Goal: Information Seeking & Learning: Learn about a topic

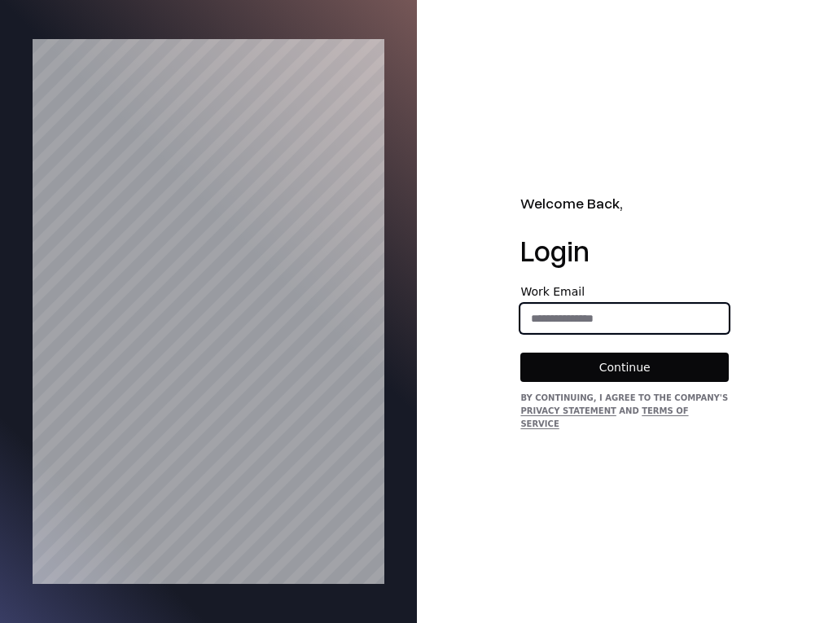
click at [621, 317] on input "email" at bounding box center [624, 318] width 207 height 29
type input "**********"
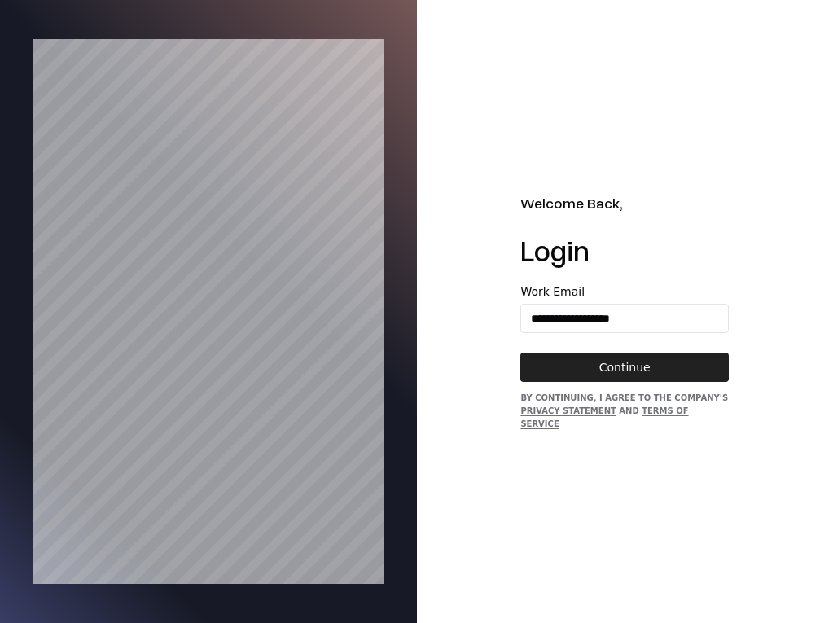
click at [610, 367] on button "Continue" at bounding box center [624, 366] width 208 height 29
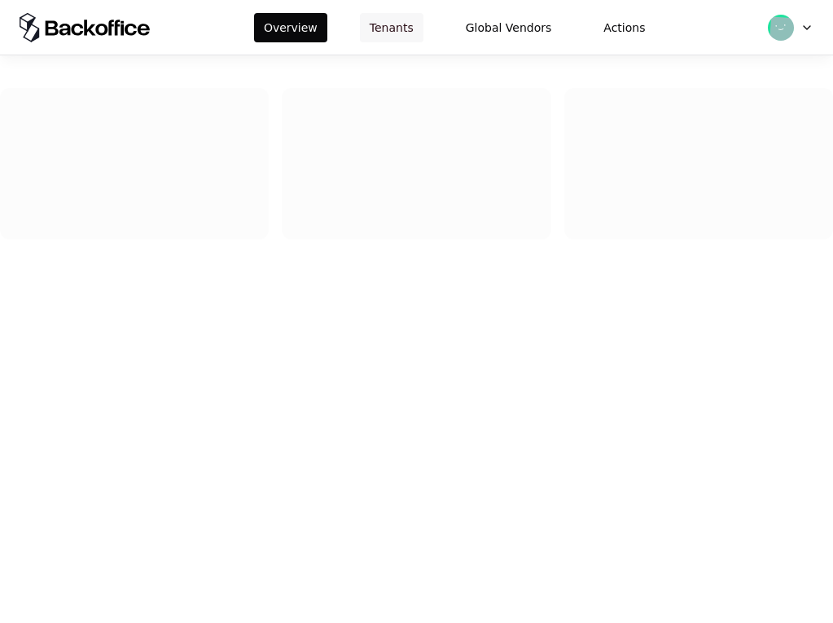
click at [373, 23] on button "Tenants" at bounding box center [391, 27] width 63 height 29
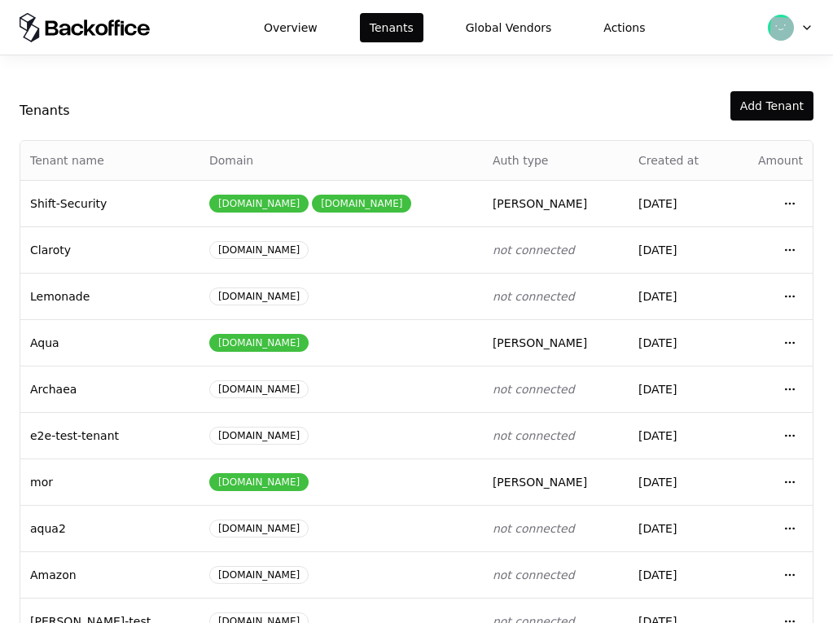
scroll to position [226, 0]
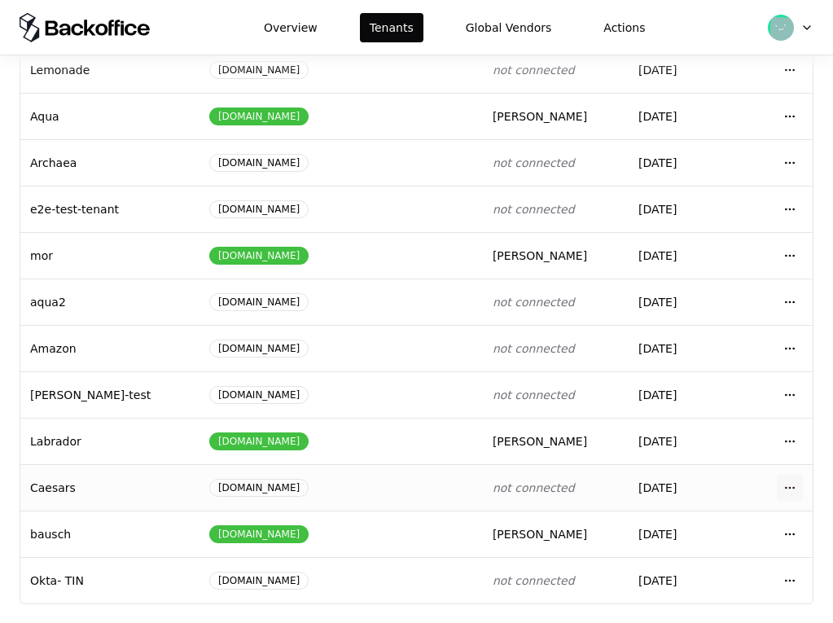
click at [792, 479] on html "Overview Tenants Global Vendors Actions Tenants Add Tenant Tenant name Domain A…" at bounding box center [416, 311] width 833 height 623
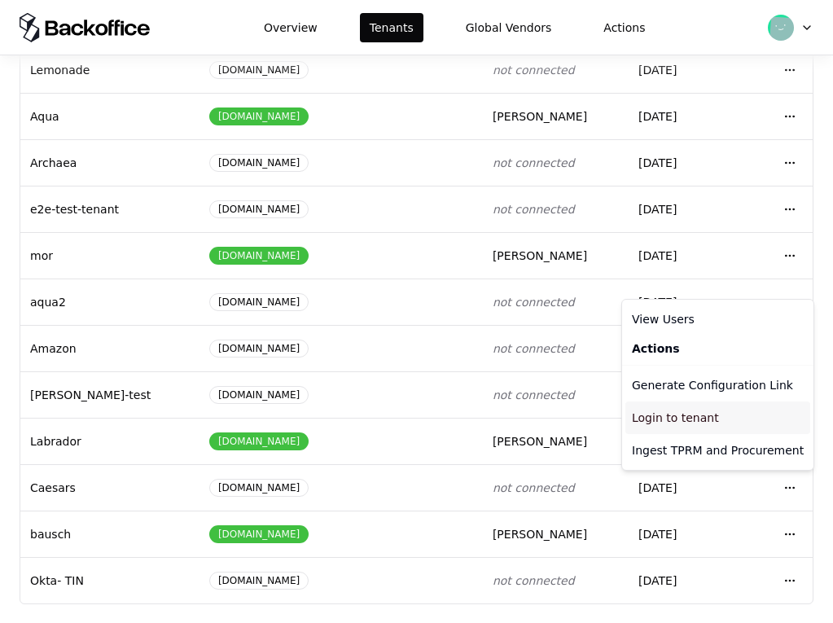
click at [736, 414] on div "Login to tenant" at bounding box center [717, 417] width 185 height 33
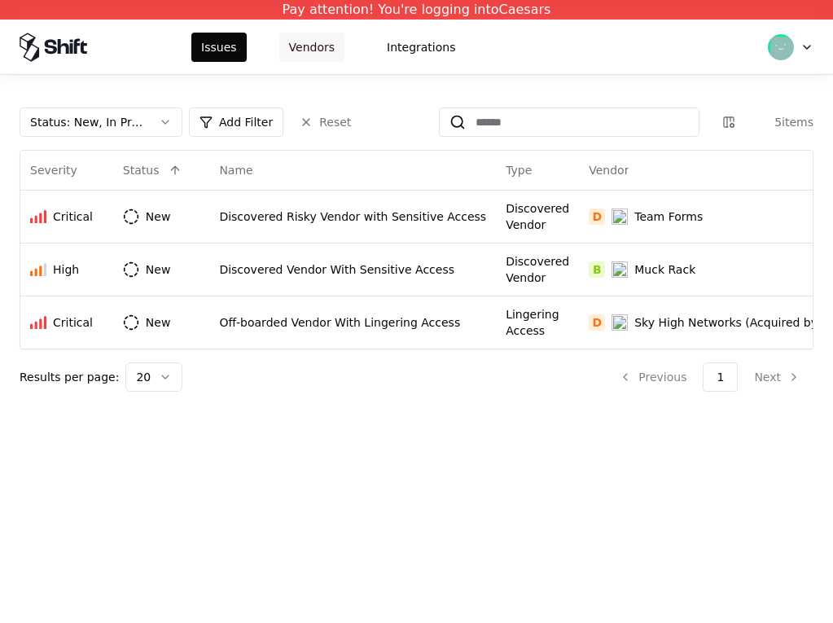
click at [316, 50] on button "Vendors" at bounding box center [311, 47] width 65 height 29
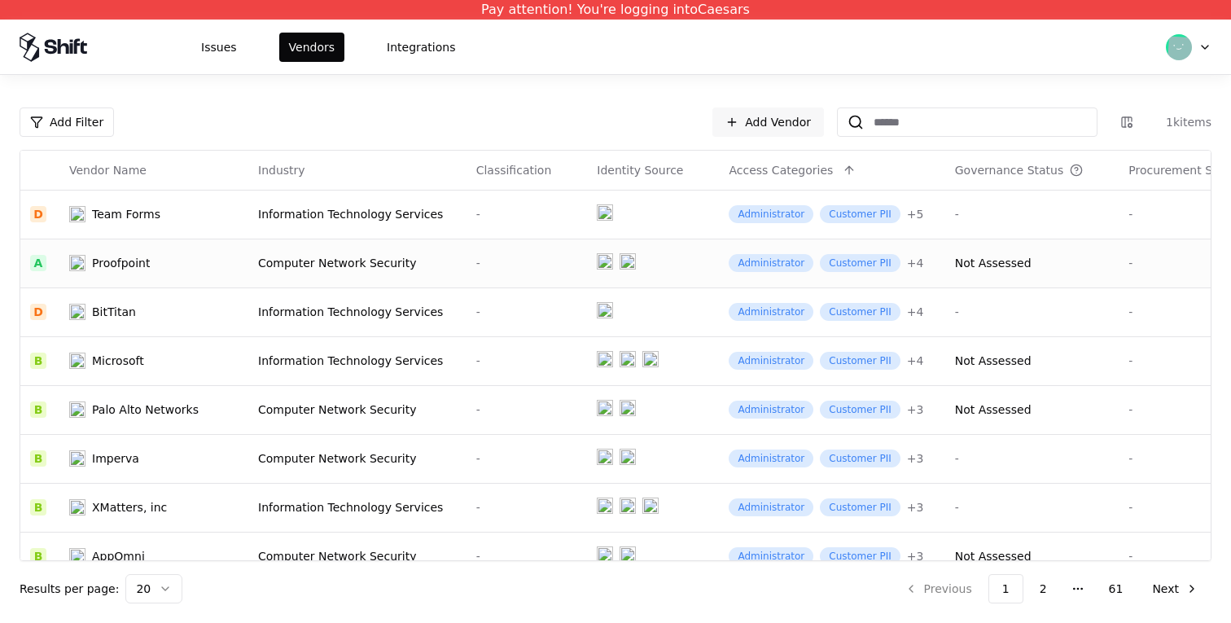
click at [832, 279] on td "Not Assessed" at bounding box center [1032, 262] width 174 height 49
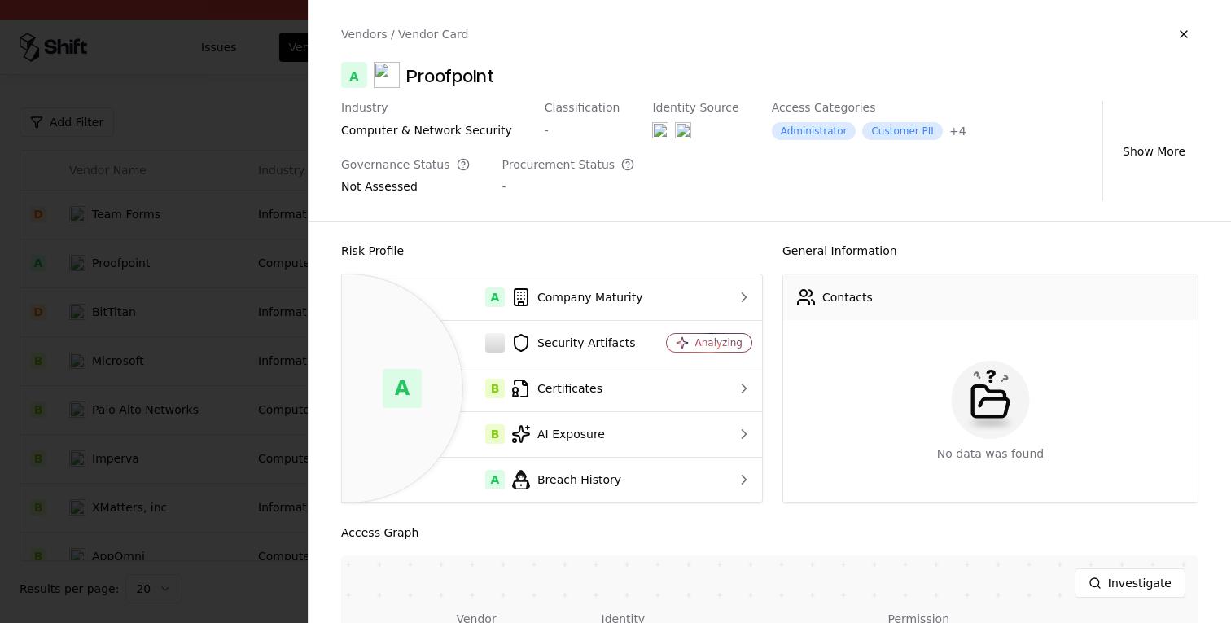
click at [162, 356] on div at bounding box center [615, 311] width 1231 height 623
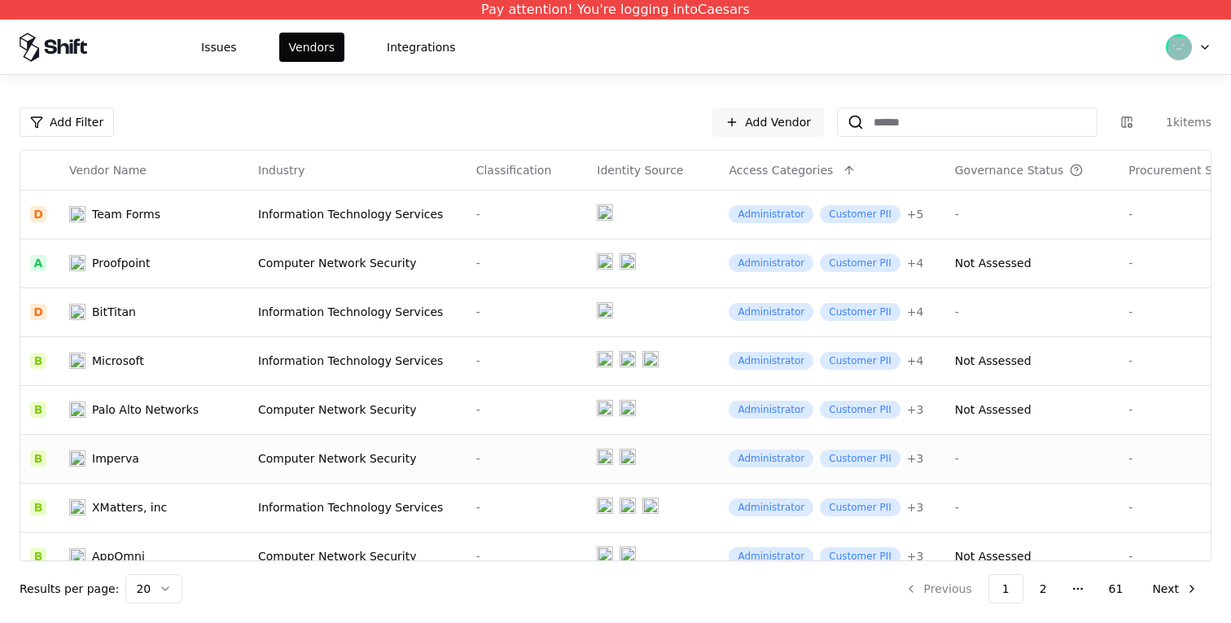
click at [373, 461] on div "Computer Network Security" at bounding box center [357, 458] width 199 height 16
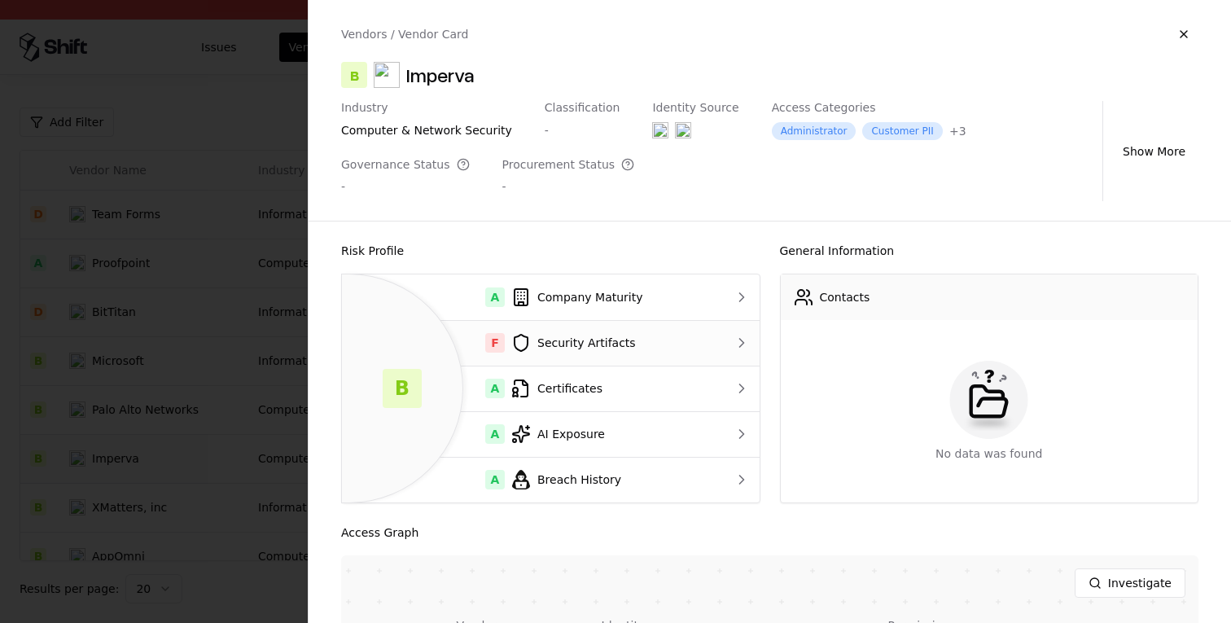
click at [584, 352] on div "F Security Artifacts" at bounding box center [529, 343] width 348 height 20
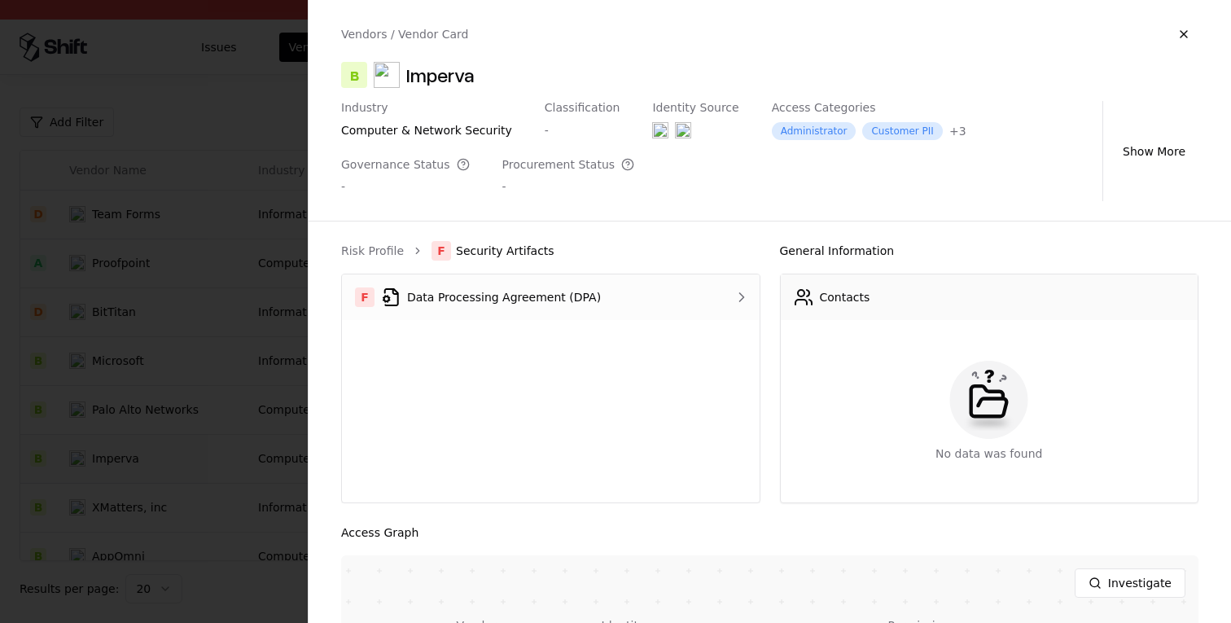
click at [506, 307] on td "F Data Processing Agreement (DPA)" at bounding box center [526, 297] width 369 height 46
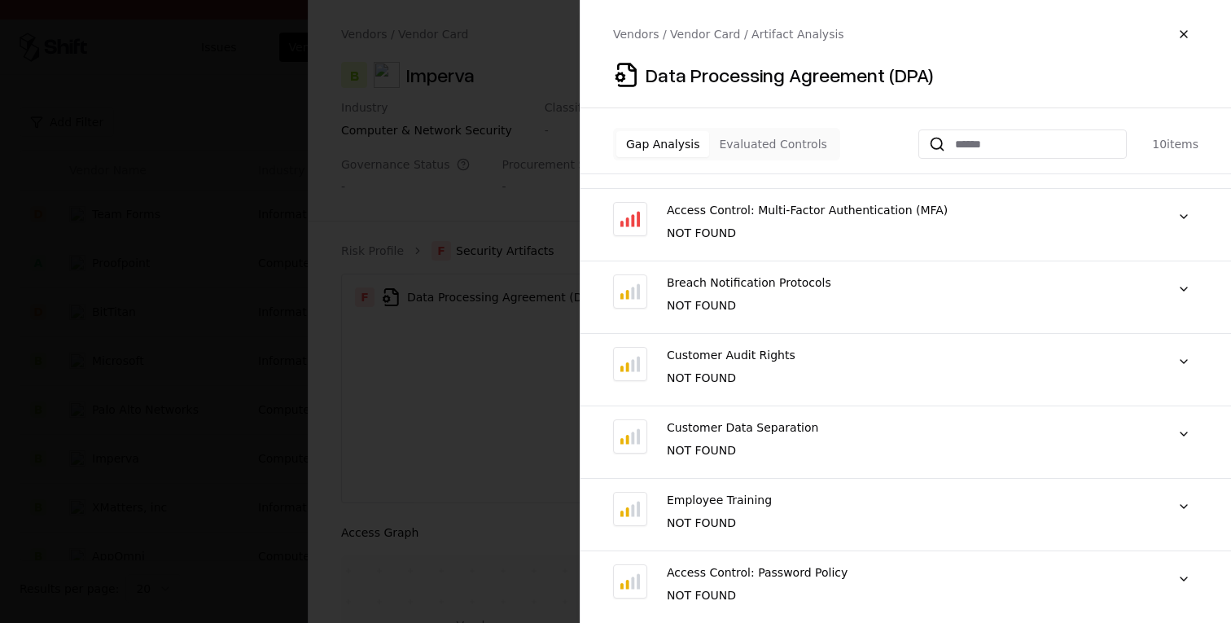
scroll to position [55, 0]
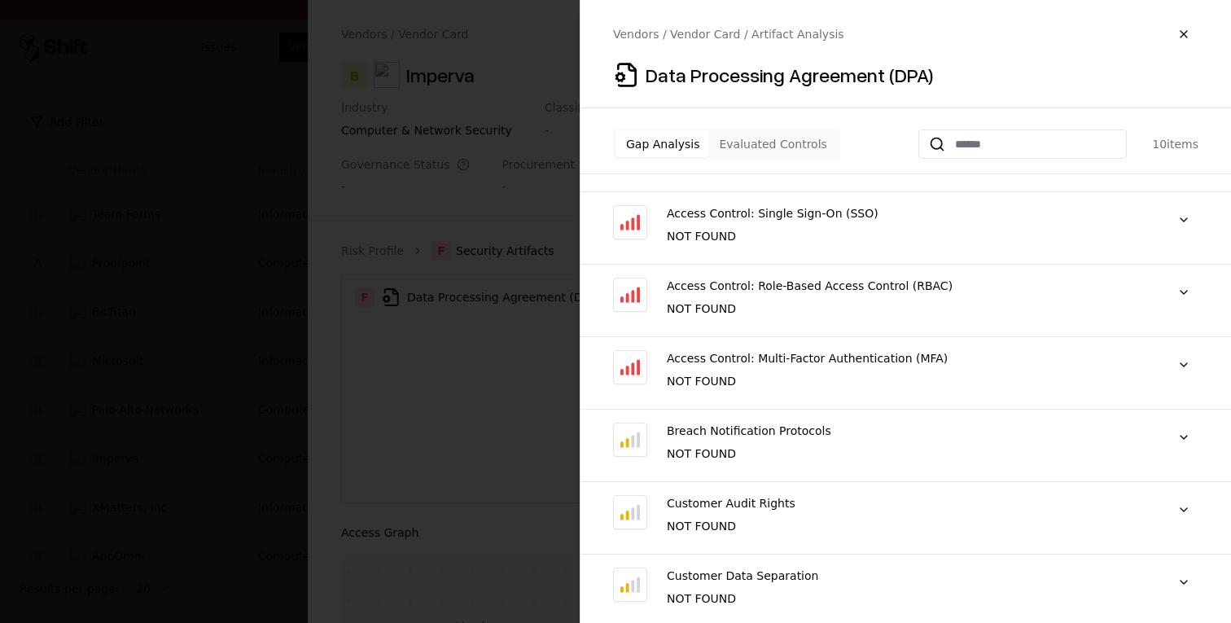
click at [767, 142] on button "Evaluated Controls" at bounding box center [772, 144] width 127 height 26
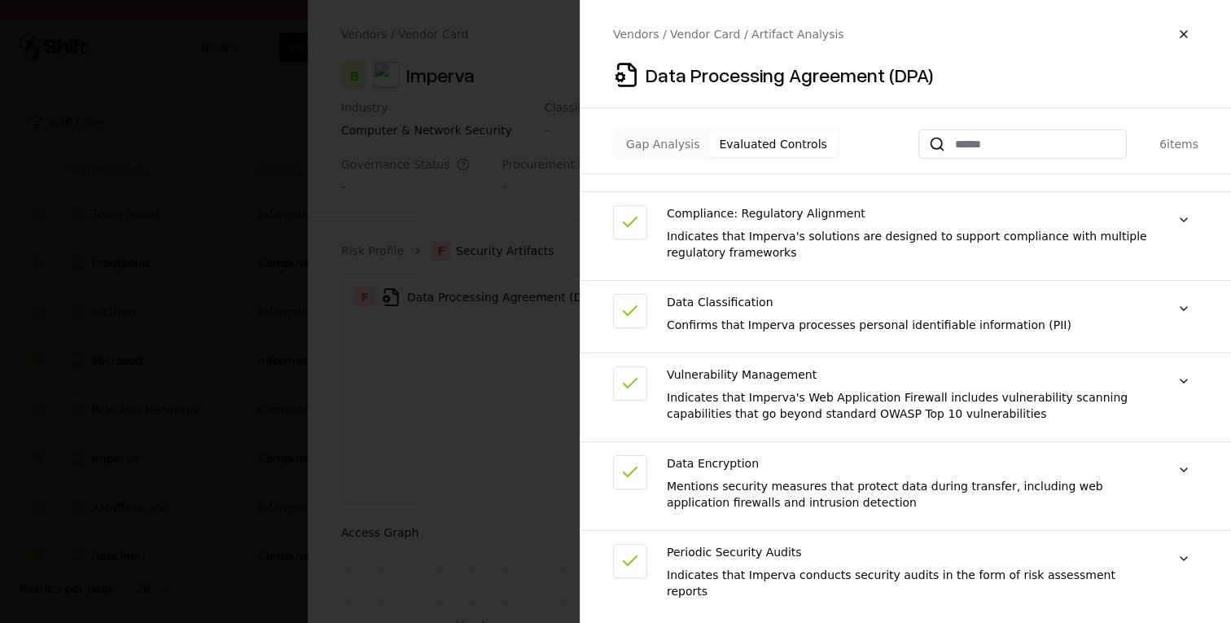
click at [607, 133] on div "Gap Analysis Evaluated Controls 6 items" at bounding box center [905, 151] width 650 height 46
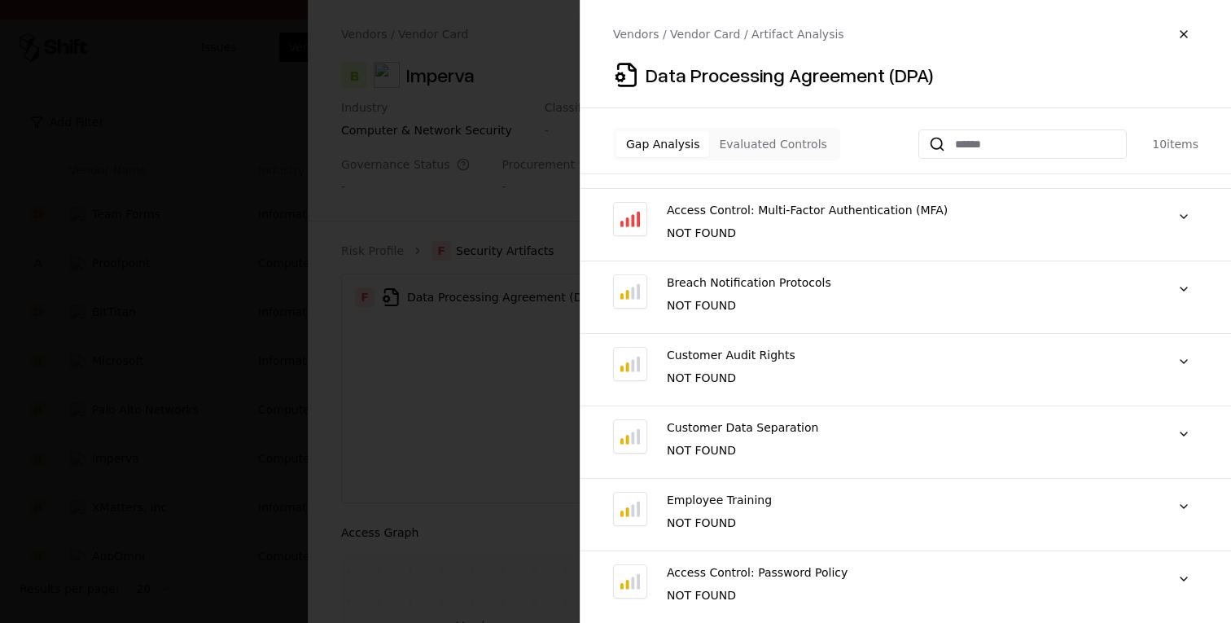
click at [640, 144] on button "Gap Analysis" at bounding box center [662, 144] width 93 height 26
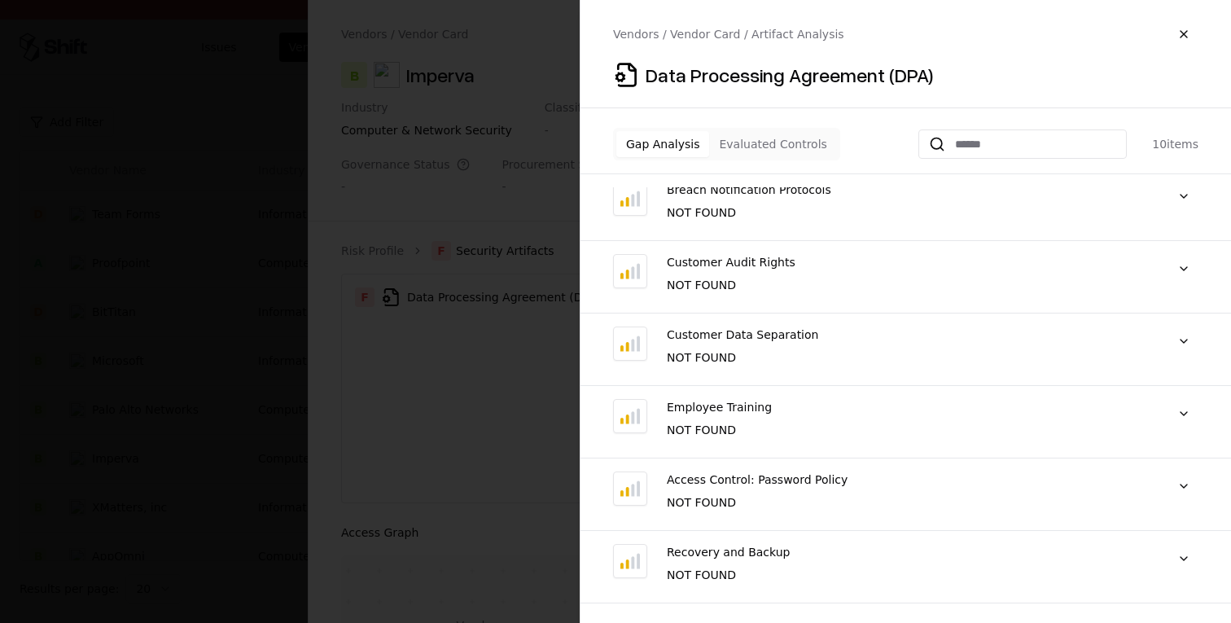
scroll to position [0, 0]
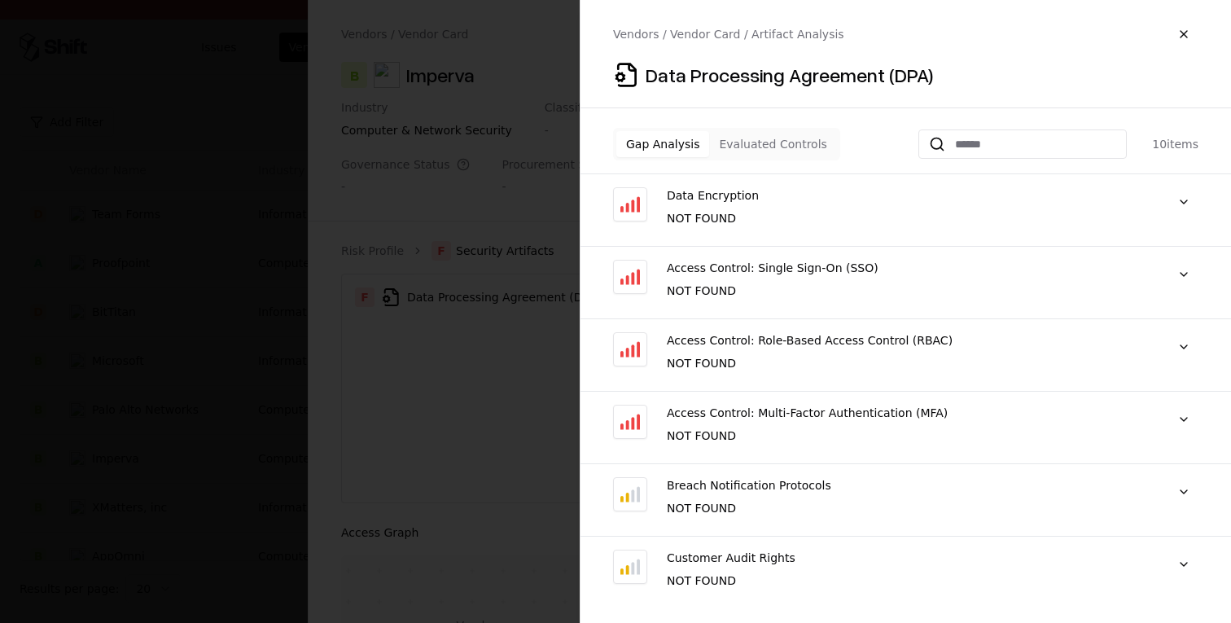
click at [832, 279] on div "Access Control: Single Sign-On (SSO) NOT FOUND "NOT FOUND"" at bounding box center [905, 289] width 650 height 59
click at [832, 278] on button at bounding box center [1183, 274] width 29 height 29
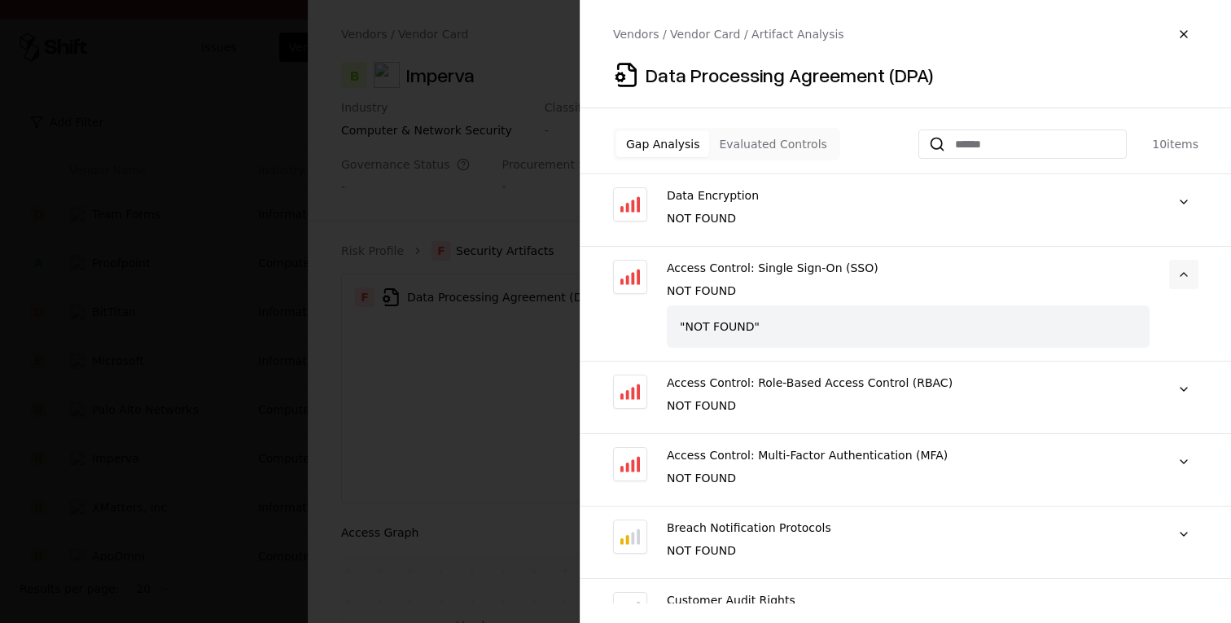
click at [832, 278] on button at bounding box center [1183, 274] width 29 height 29
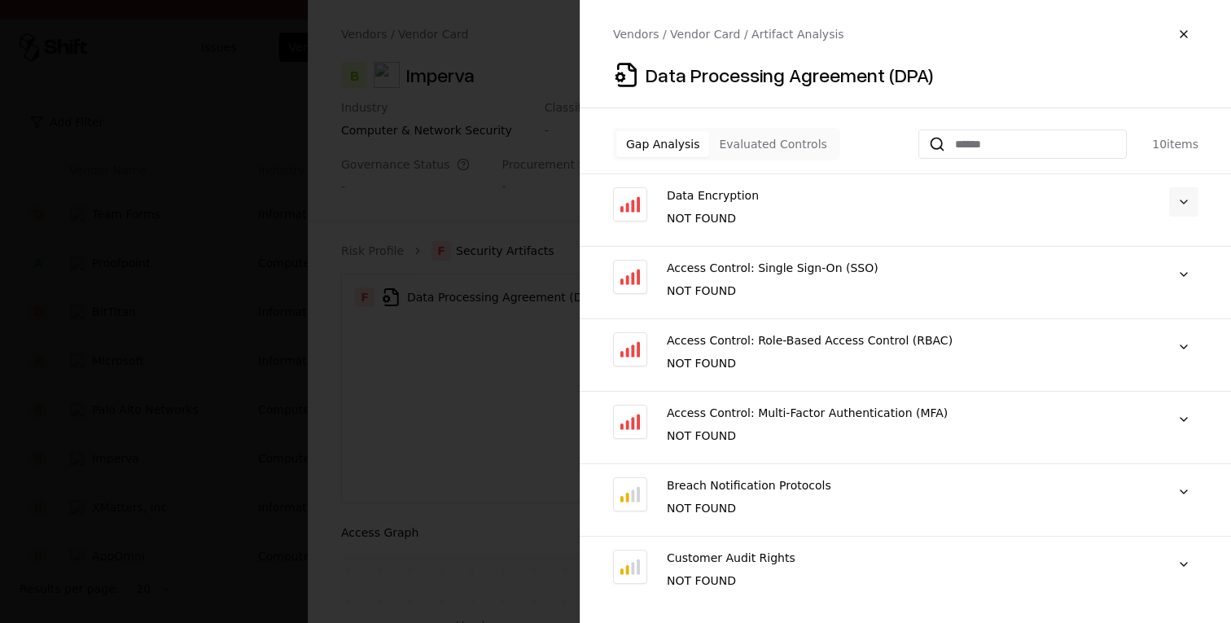
click at [832, 208] on button at bounding box center [1183, 201] width 29 height 29
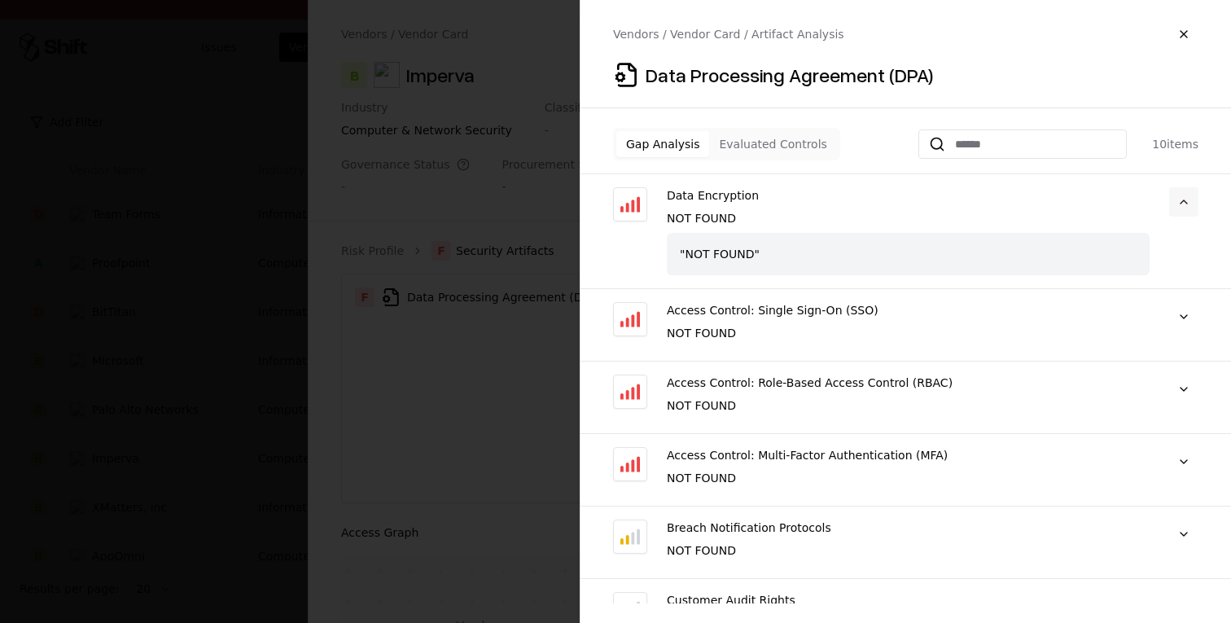
click at [832, 208] on button at bounding box center [1183, 201] width 29 height 29
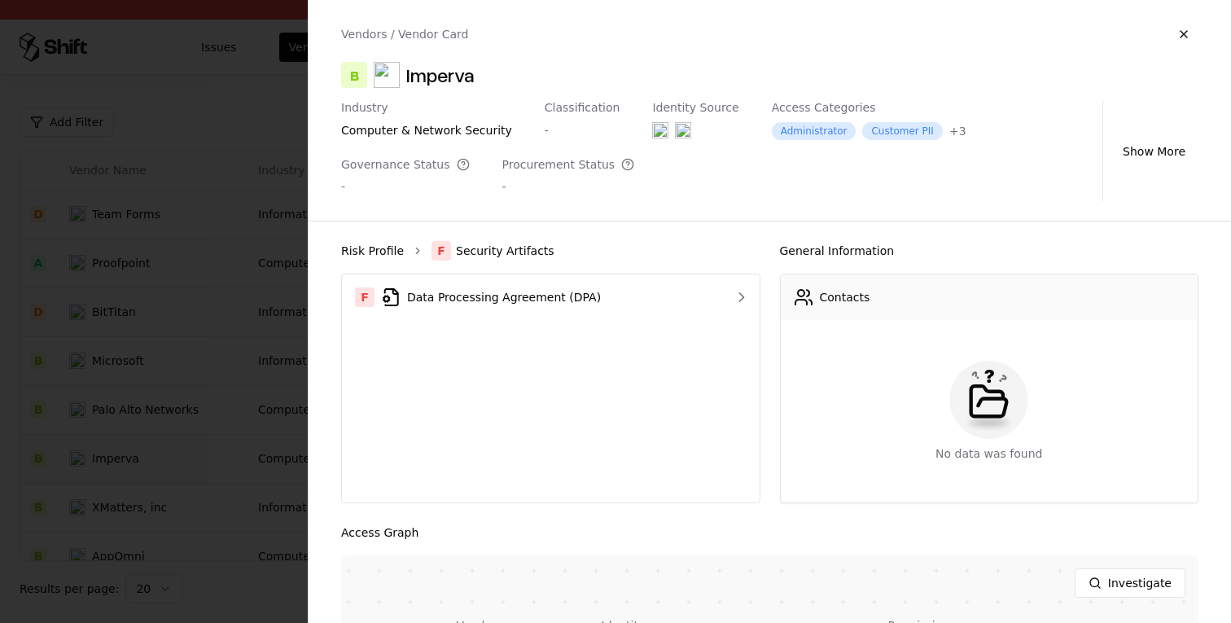
click at [373, 251] on link "Risk Profile" at bounding box center [372, 251] width 63 height 16
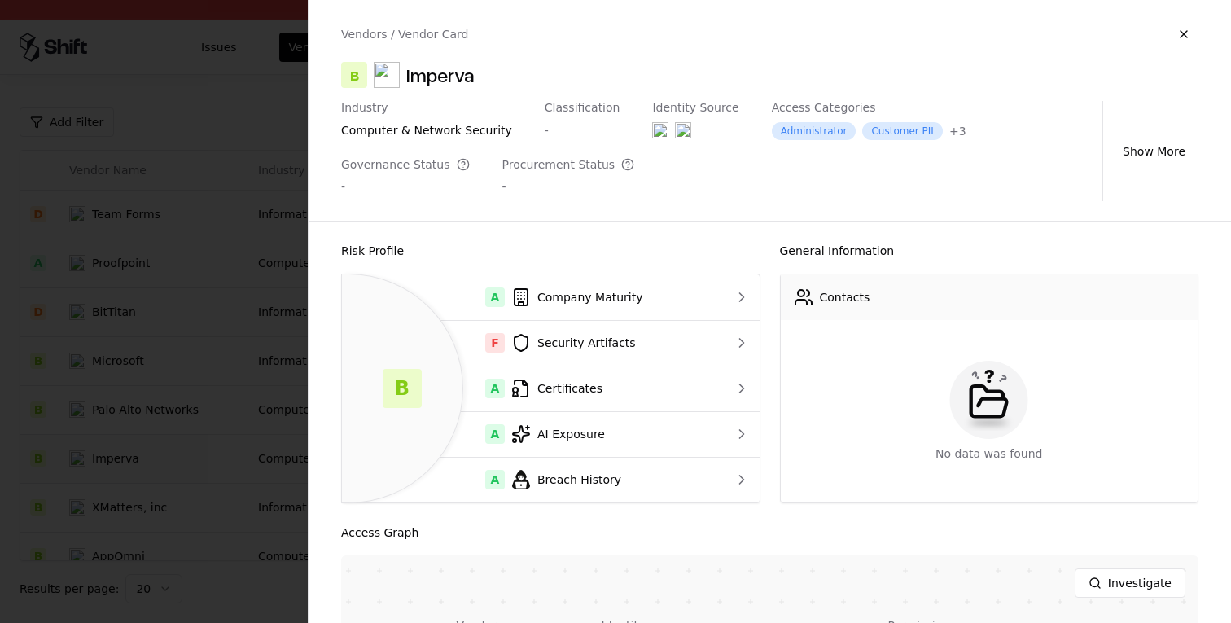
click at [225, 395] on div at bounding box center [615, 311] width 1231 height 623
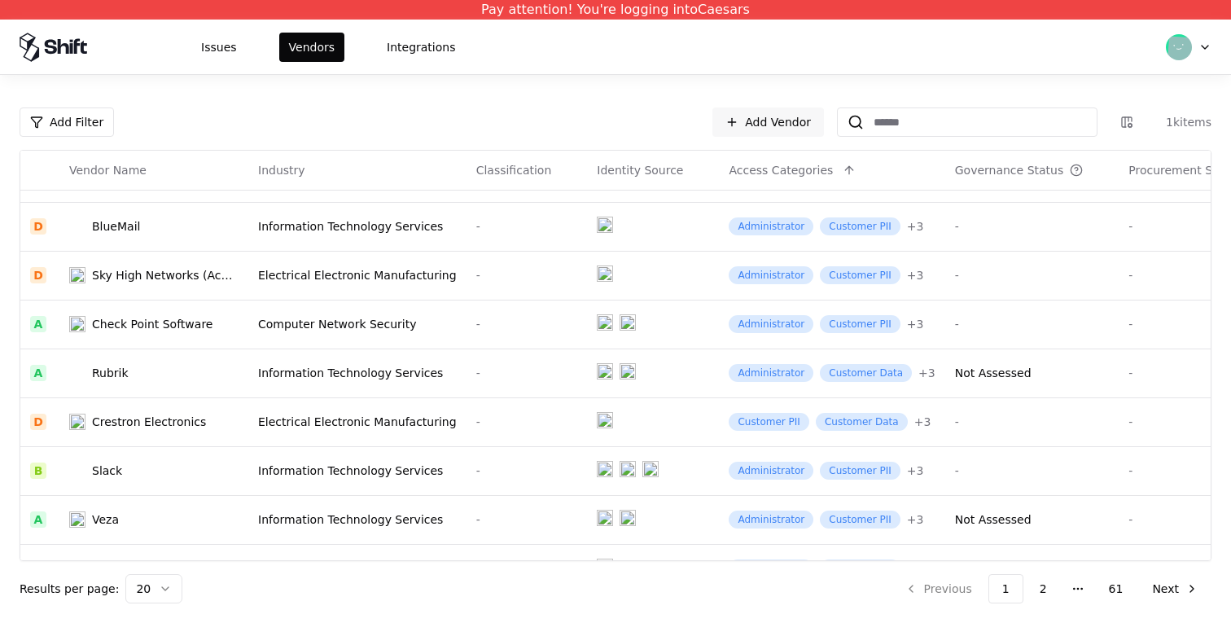
scroll to position [606, 0]
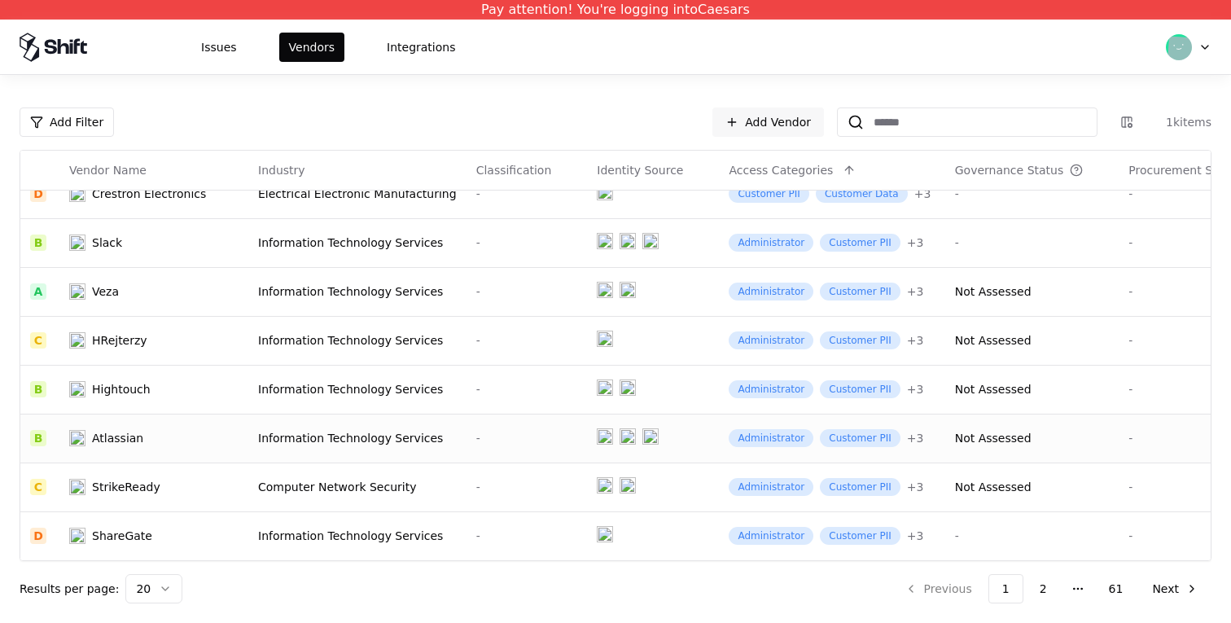
click at [299, 413] on td "Information Technology Services" at bounding box center [357, 437] width 218 height 49
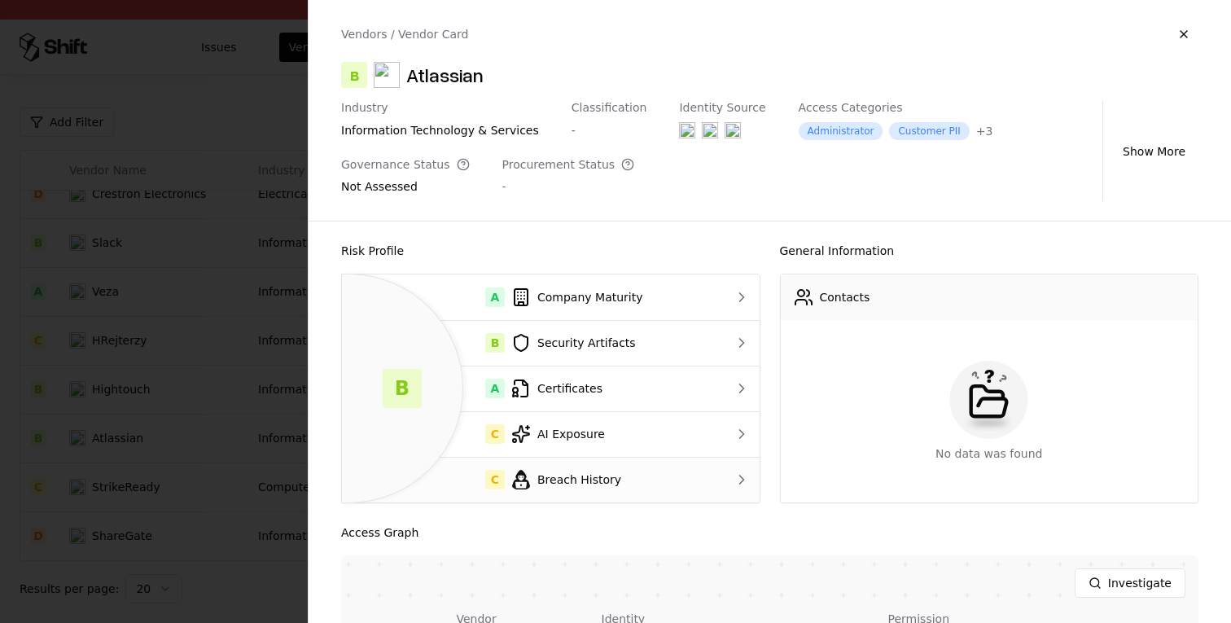
click at [520, 478] on icon at bounding box center [521, 480] width 20 height 20
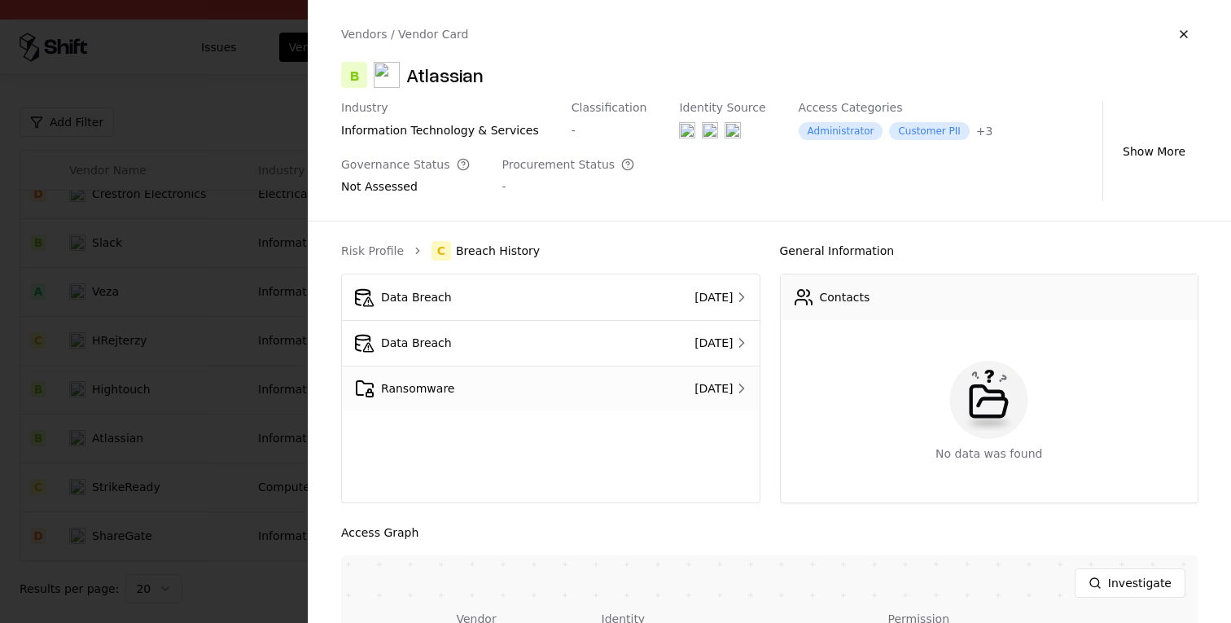
click at [531, 386] on div "Ransomware" at bounding box center [473, 388] width 236 height 20
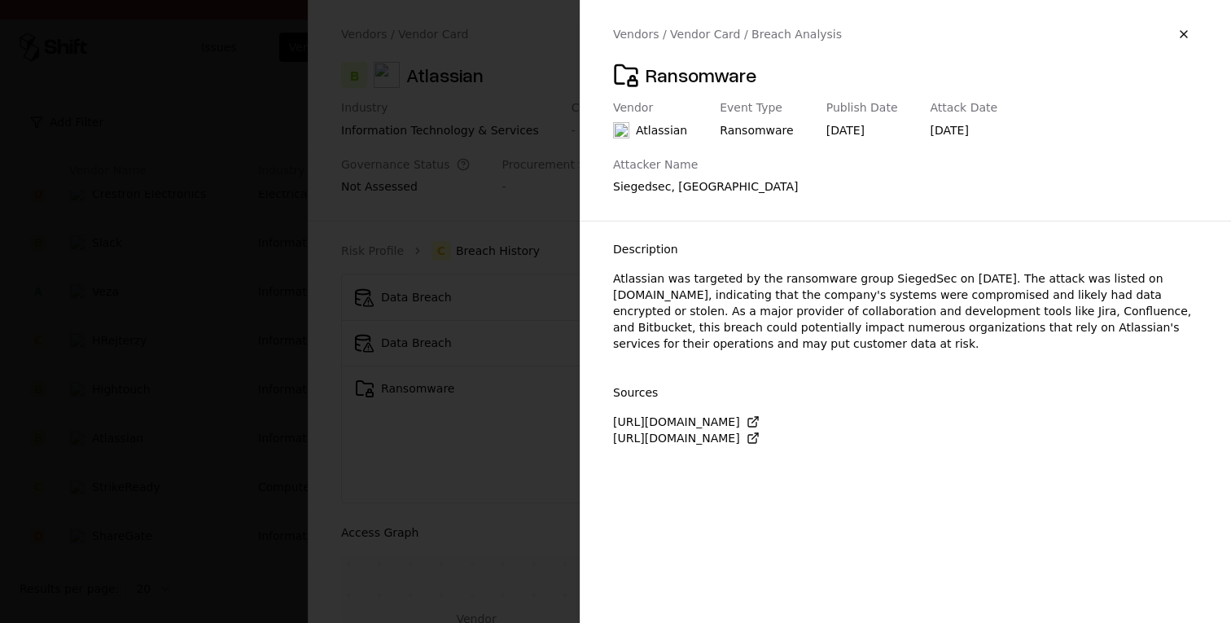
click button "button" at bounding box center [1183, 34] width 29 height 29
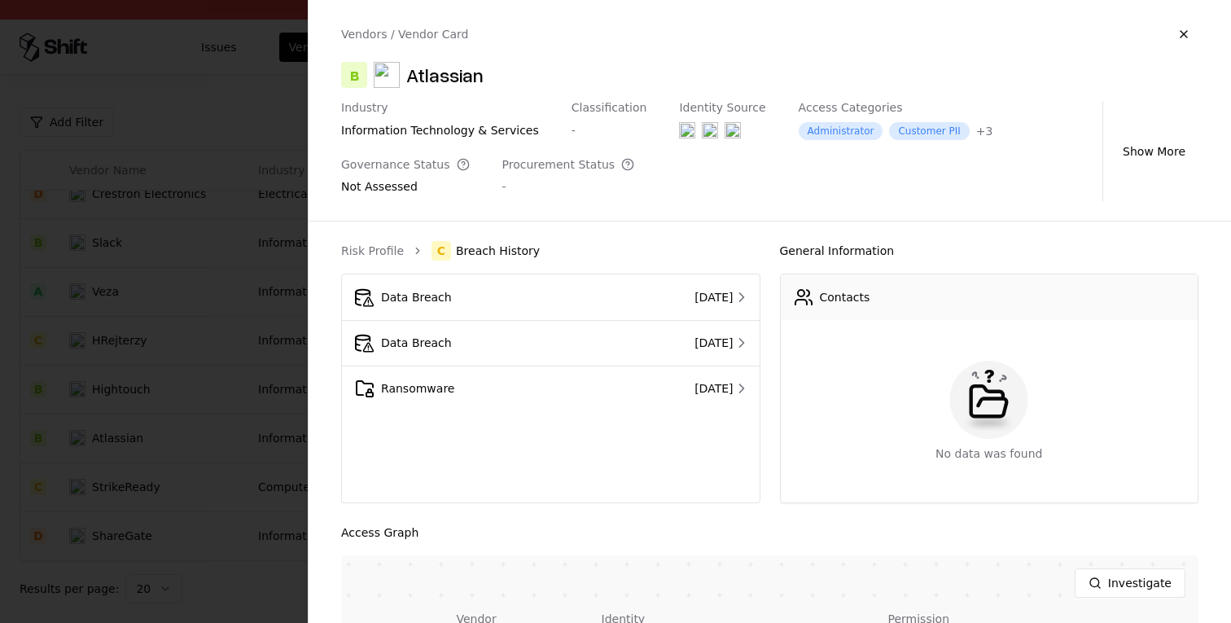
click at [604, 321] on td "Jan 14, 2025" at bounding box center [681, 343] width 155 height 46
click at [530, 306] on div "Data Breach" at bounding box center [473, 297] width 236 height 20
click at [604, 403] on td "Nov 26, 2023" at bounding box center [681, 388] width 155 height 46
click at [509, 354] on td "Data Breach" at bounding box center [473, 343] width 262 height 46
click at [474, 295] on div "Data Breach" at bounding box center [473, 297] width 236 height 20
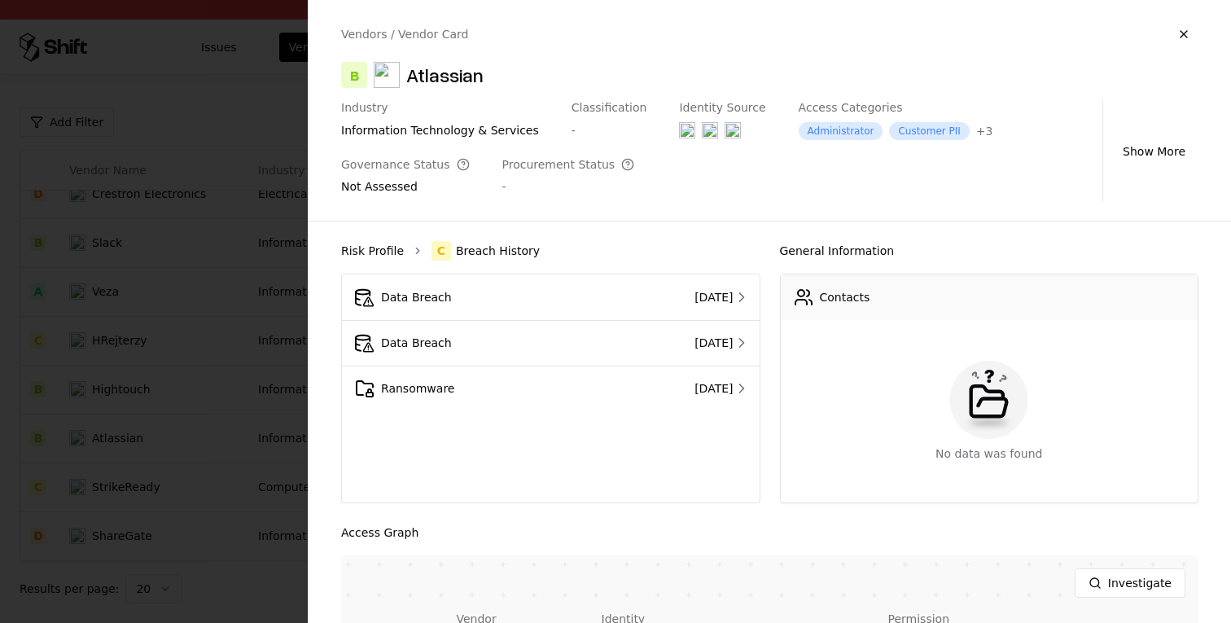
click at [383, 249] on link "Risk Profile" at bounding box center [372, 251] width 63 height 16
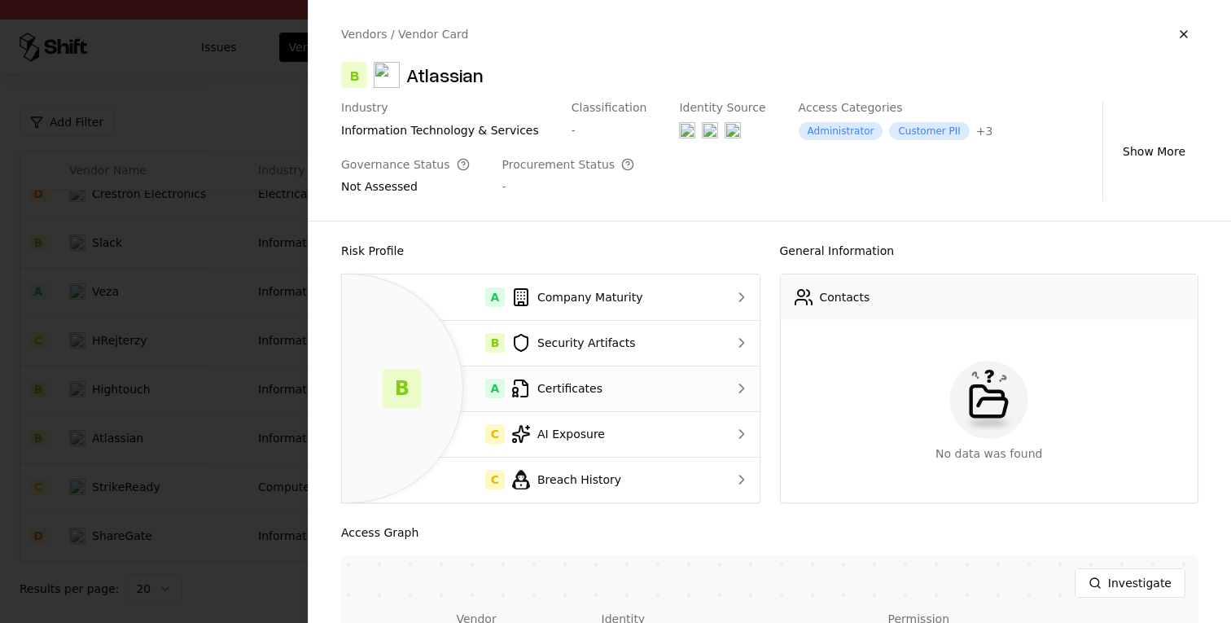
click at [558, 383] on div "A Certificates" at bounding box center [529, 388] width 348 height 20
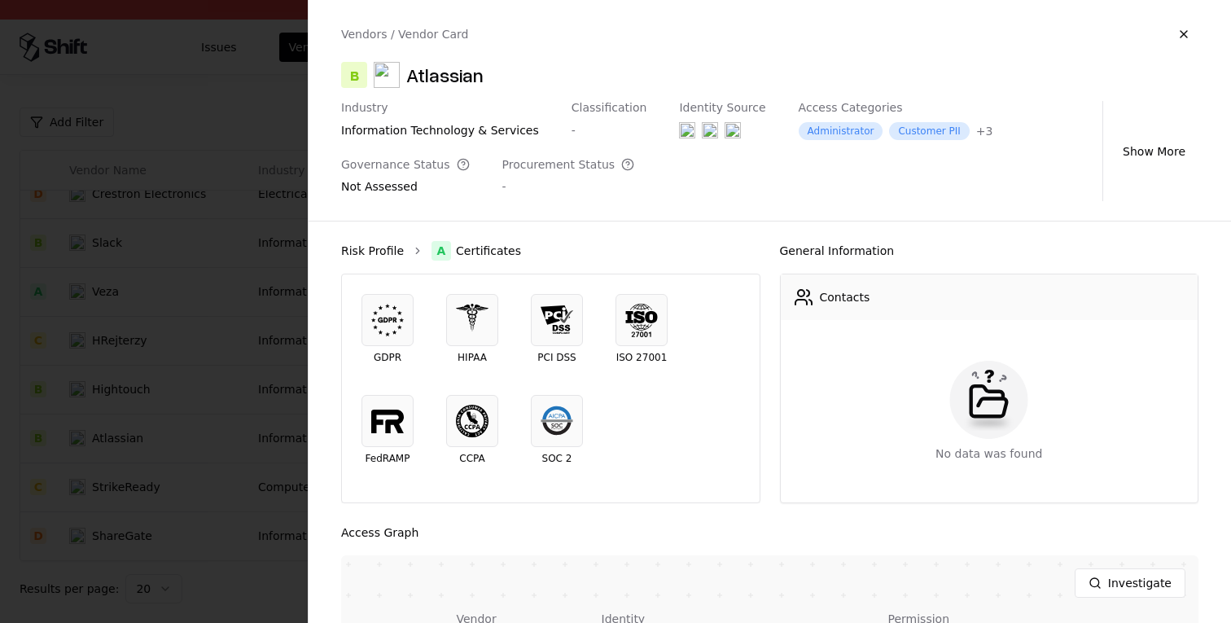
click at [383, 250] on link "Risk Profile" at bounding box center [372, 251] width 63 height 16
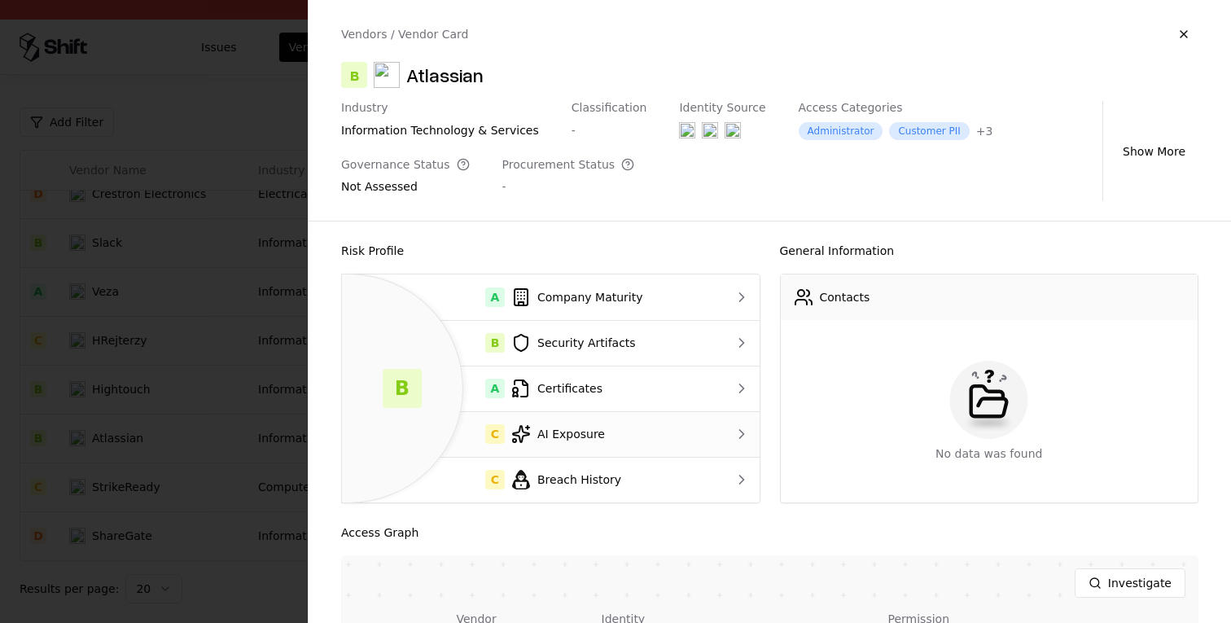
click at [578, 435] on div "C AI Exposure" at bounding box center [529, 434] width 348 height 20
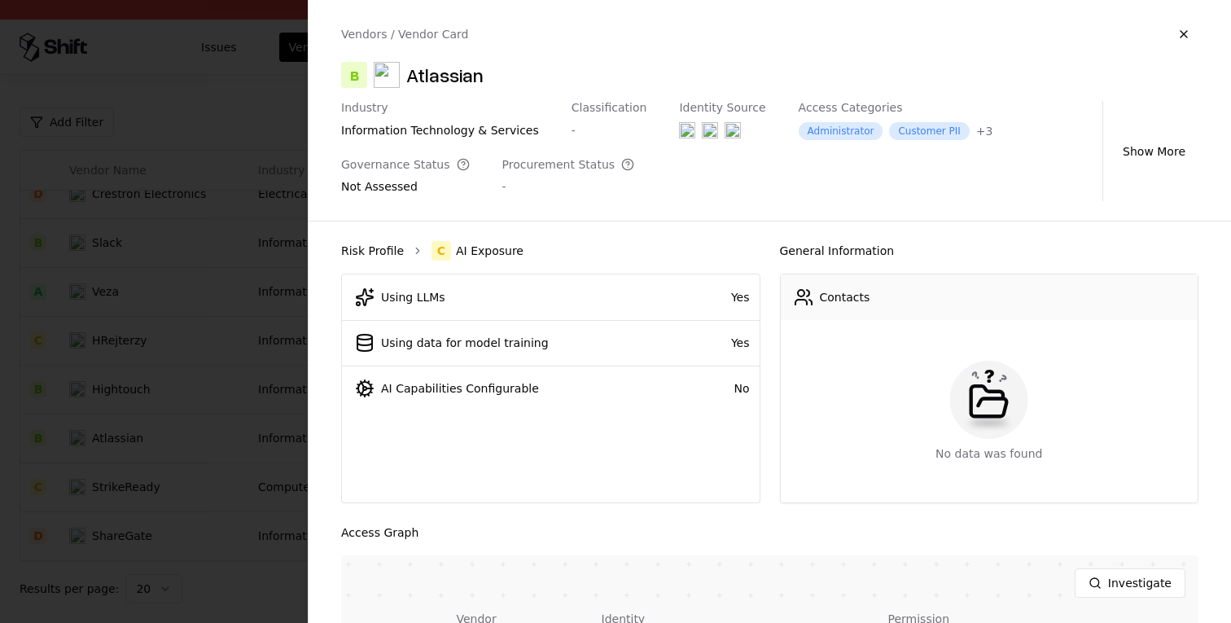
click at [380, 251] on link "Risk Profile" at bounding box center [372, 251] width 63 height 16
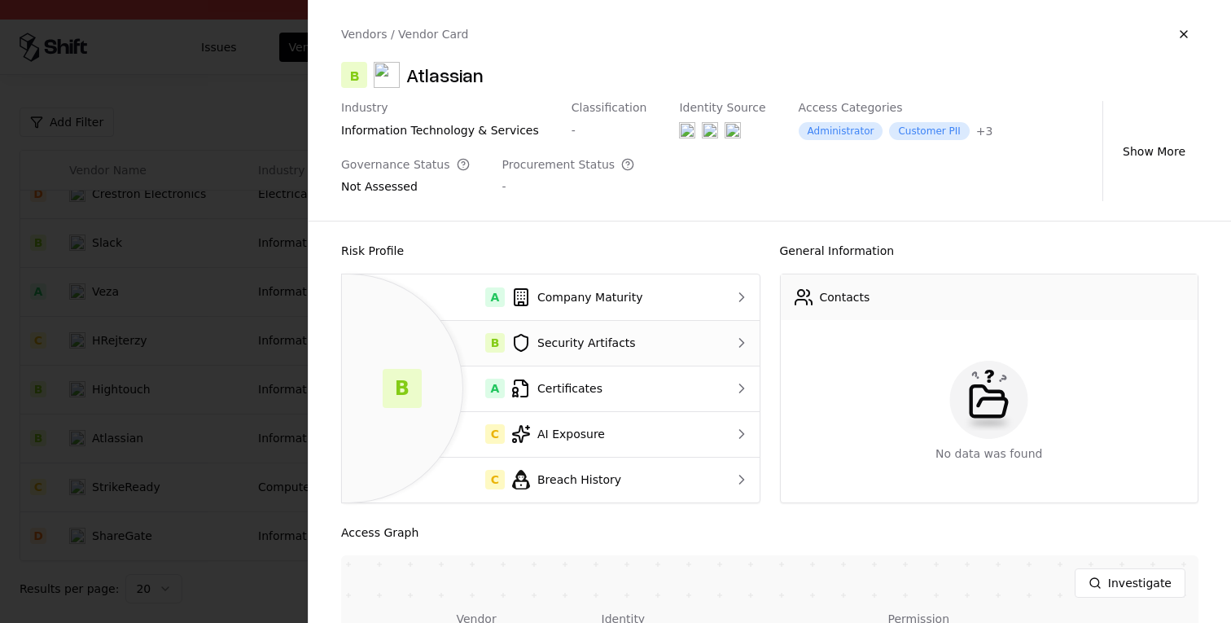
click at [528, 334] on icon at bounding box center [521, 343] width 20 height 20
